Goal: Task Accomplishment & Management: Manage account settings

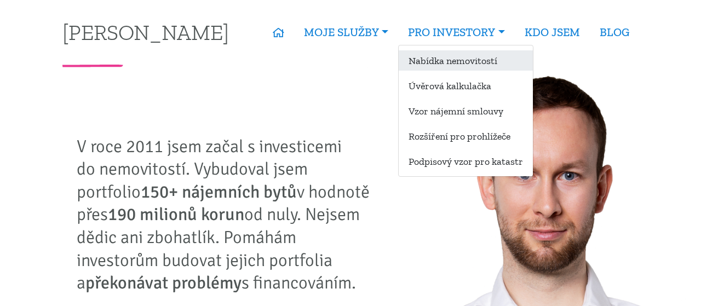
click at [463, 56] on link "Nabídka nemovitostí" at bounding box center [466, 60] width 134 height 20
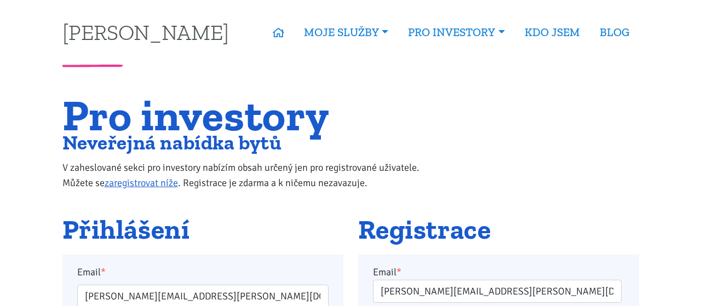
scroll to position [303, 0]
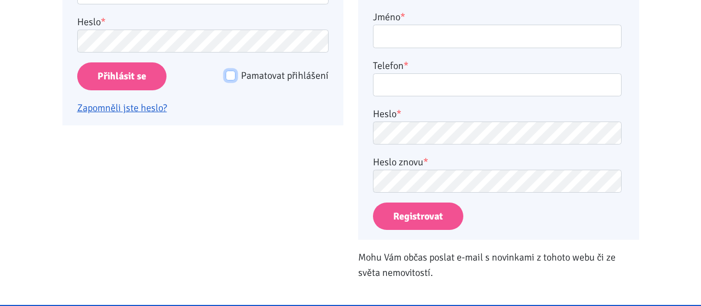
click at [232, 74] on input "Pamatovat přihlášení" at bounding box center [231, 76] width 10 height 10
checkbox input "true"
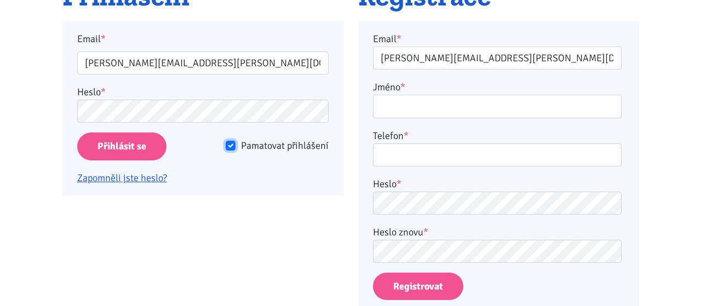
scroll to position [152, 0]
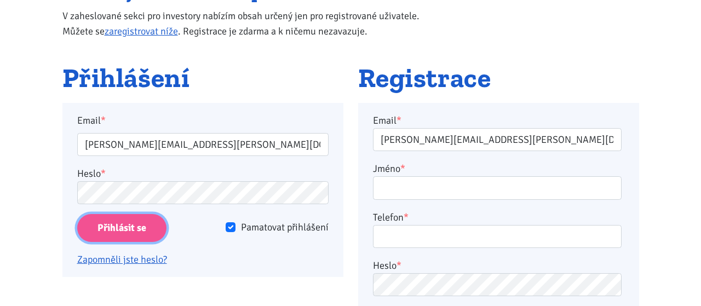
click at [141, 230] on input "Přihlásit se" at bounding box center [121, 228] width 89 height 28
